Goal: Task Accomplishment & Management: Manage account settings

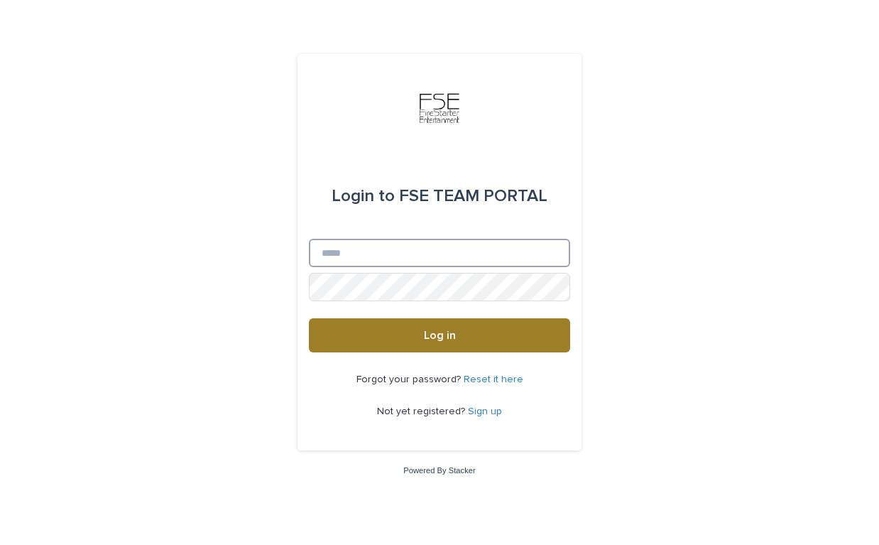
type input "**********"
click at [437, 318] on button "Log in" at bounding box center [439, 335] width 261 height 34
